Goal: Task Accomplishment & Management: Manage account settings

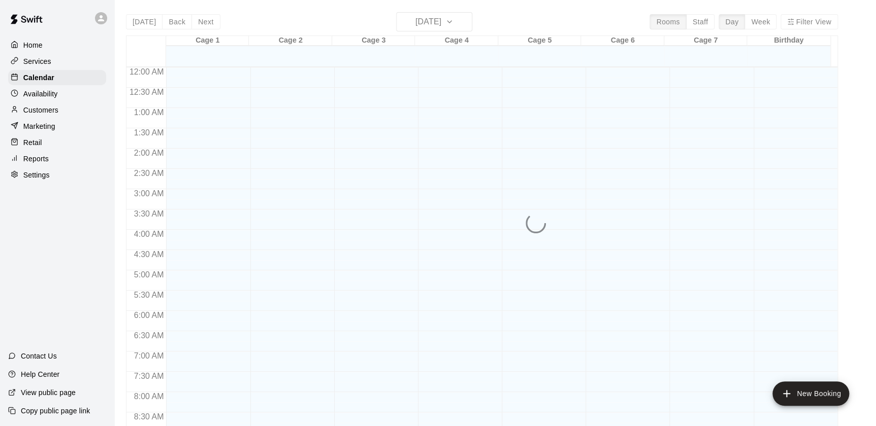
scroll to position [573, 0]
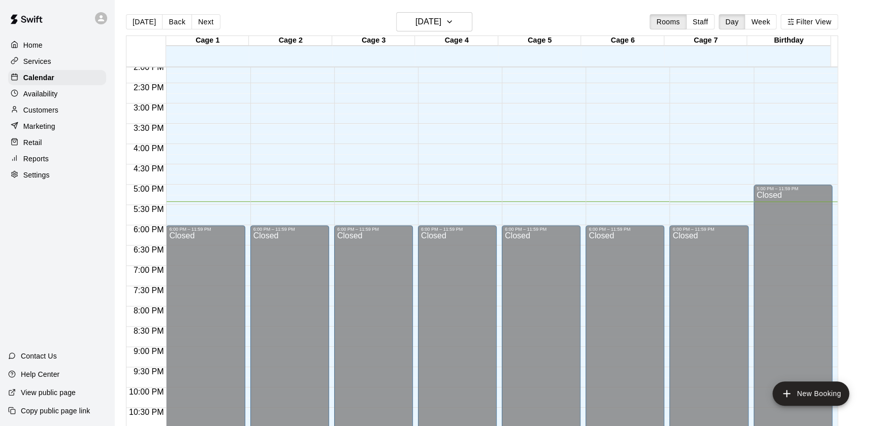
click at [72, 111] on div "Customers" at bounding box center [57, 110] width 98 height 15
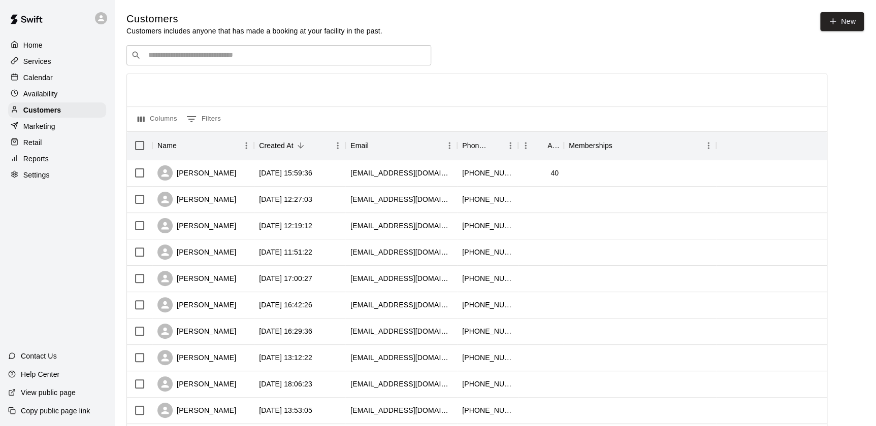
click at [269, 53] on input "Search customers by name or email" at bounding box center [285, 55] width 281 height 10
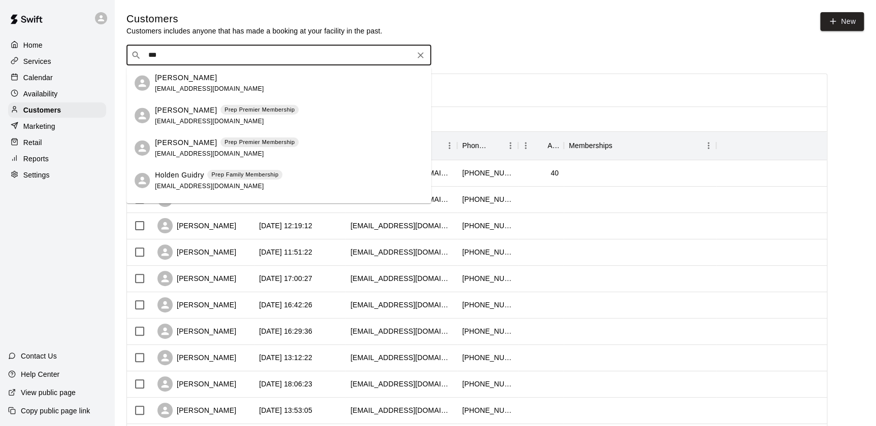
type input "****"
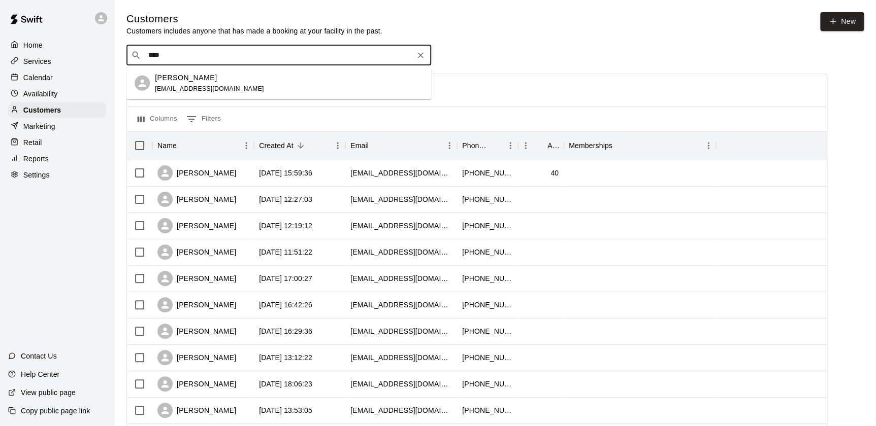
click at [288, 88] on div "[PERSON_NAME] [EMAIL_ADDRESS][DOMAIN_NAME]" at bounding box center [289, 83] width 268 height 22
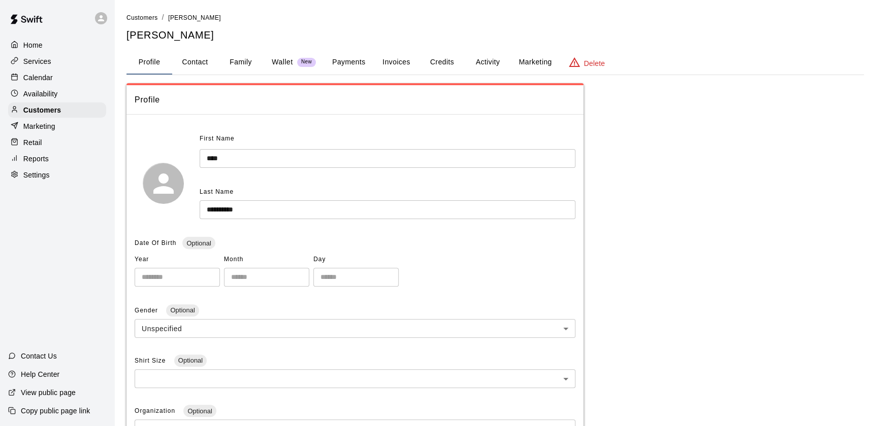
click at [347, 70] on button "Payments" at bounding box center [348, 62] width 49 height 24
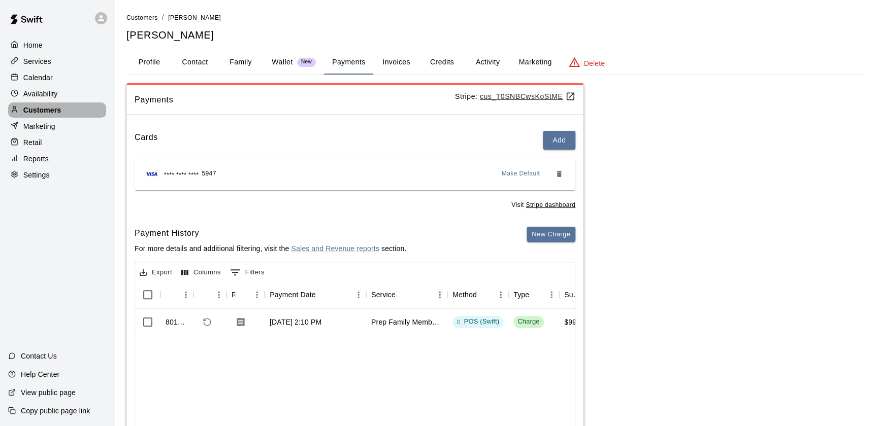
click at [61, 112] on div "Customers" at bounding box center [57, 110] width 98 height 15
